Goal: Find contact information: Find contact information

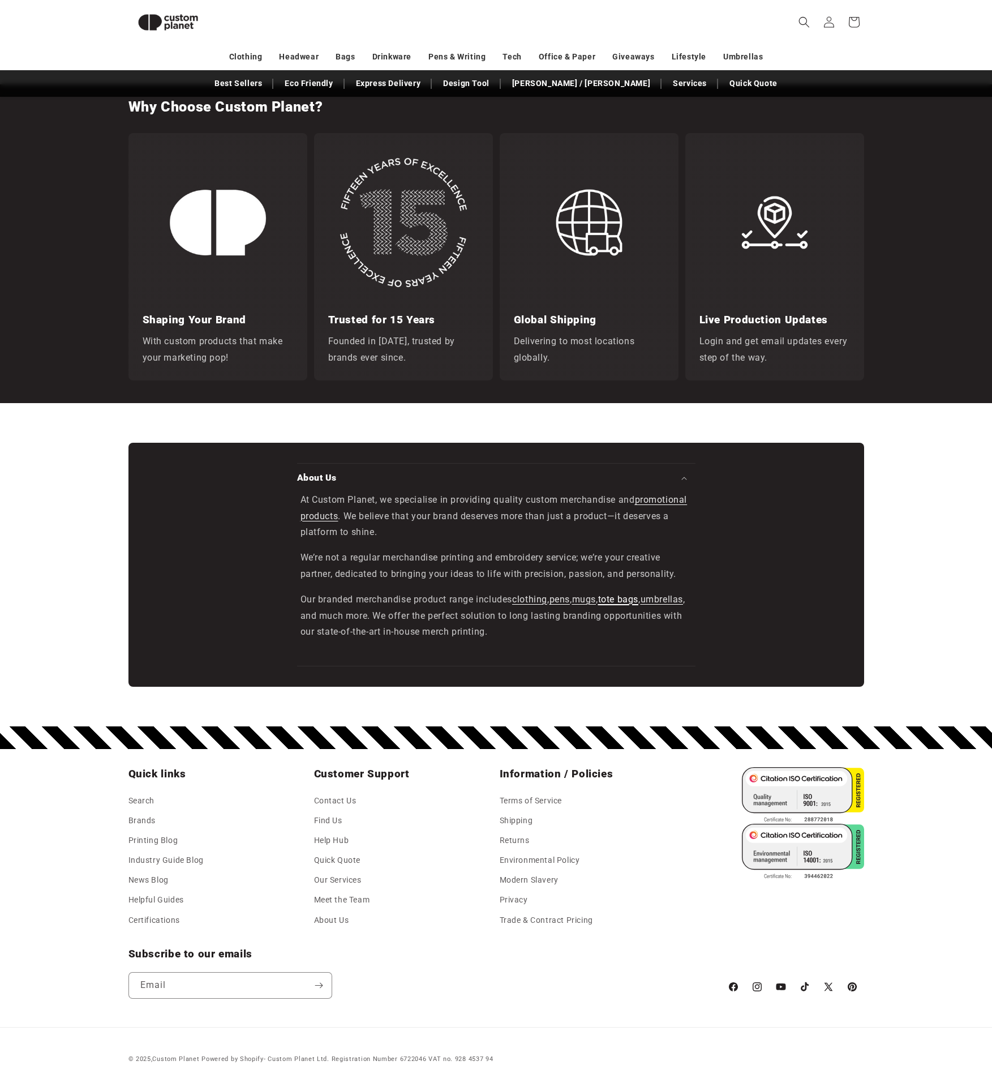
scroll to position [1423, 0]
click at [334, 800] on link "Contact Us" at bounding box center [335, 801] width 42 height 17
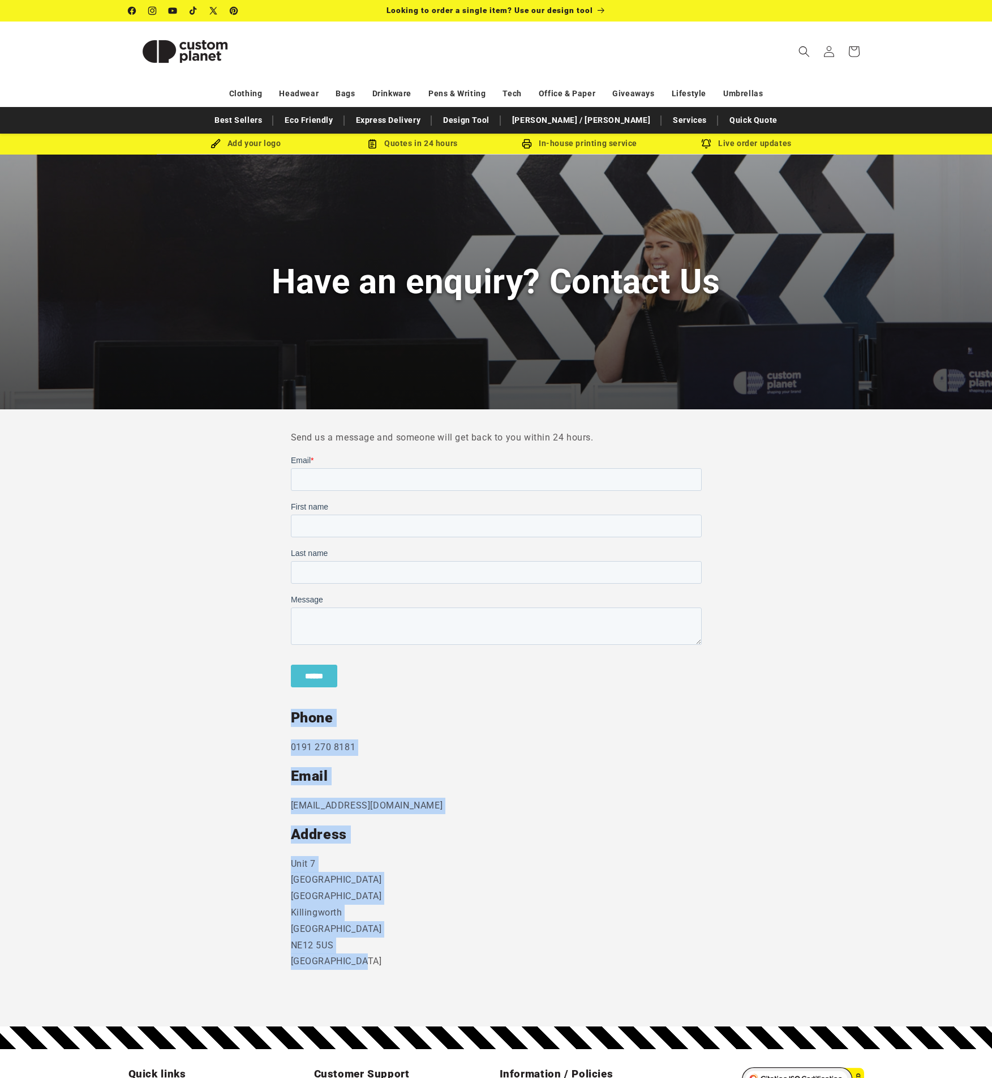
drag, startPoint x: 285, startPoint y: 717, endPoint x: 398, endPoint y: 979, distance: 285.4
click at [398, 979] on section "Send us a message and someone will get back to you within 24 hours. Phone [PHON…" at bounding box center [496, 717] width 992 height 617
copy div "Phone [PHONE_NUMBER] Email [EMAIL_ADDRESS][DOMAIN_NAME] Address [STREET_ADDRESS]"
